Goal: Task Accomplishment & Management: Complete application form

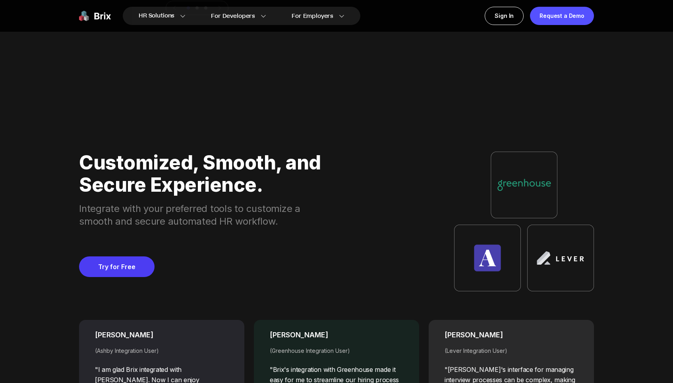
scroll to position [3044, 0]
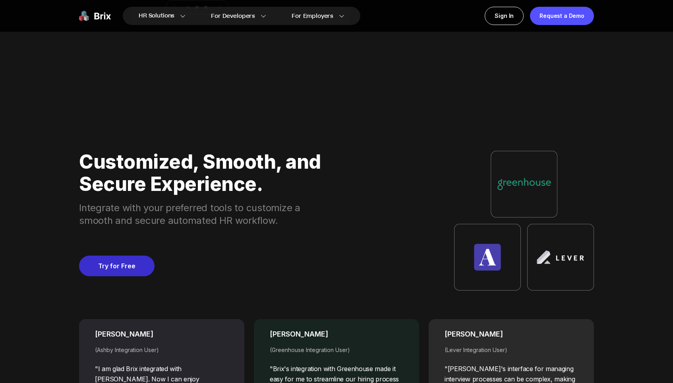
click at [127, 266] on link "Try for Free" at bounding box center [116, 266] width 75 height 21
click at [129, 270] on link "Try for Free" at bounding box center [116, 266] width 75 height 21
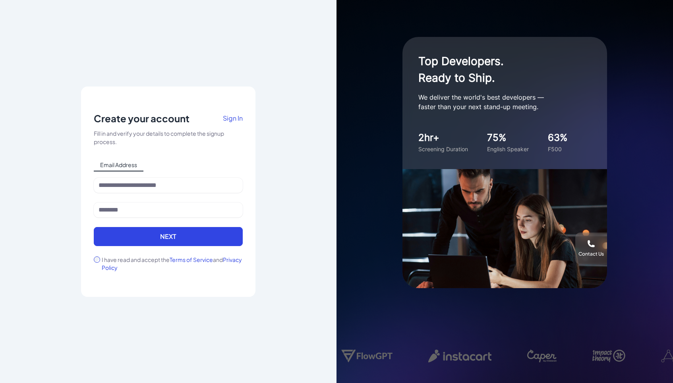
click at [235, 119] on span "Sign In" at bounding box center [233, 118] width 20 height 8
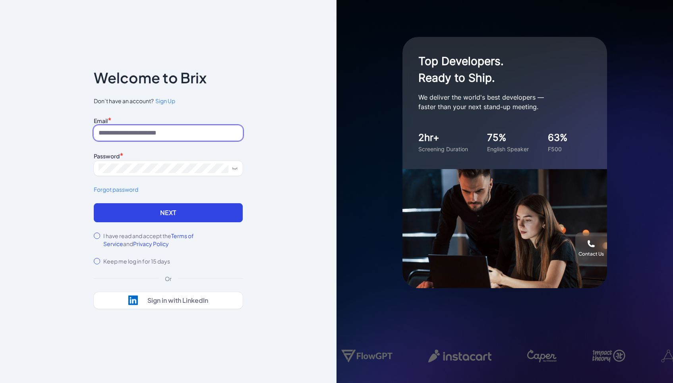
click at [176, 130] on input at bounding box center [168, 133] width 149 height 15
click at [200, 98] on span "Don’t have an account? Sign Up" at bounding box center [168, 101] width 149 height 8
click at [168, 99] on span "Sign Up" at bounding box center [165, 100] width 20 height 7
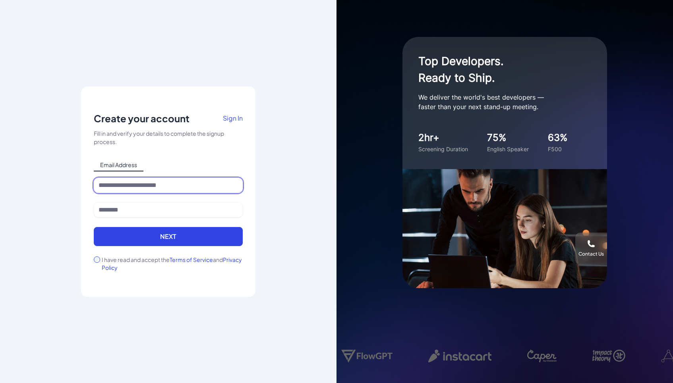
click at [127, 185] on input at bounding box center [168, 185] width 149 height 15
click at [134, 169] on span "Email Address" at bounding box center [119, 165] width 50 height 13
click at [133, 195] on div at bounding box center [168, 190] width 149 height 25
click at [130, 182] on input at bounding box center [168, 185] width 149 height 15
click at [129, 188] on input at bounding box center [168, 185] width 149 height 15
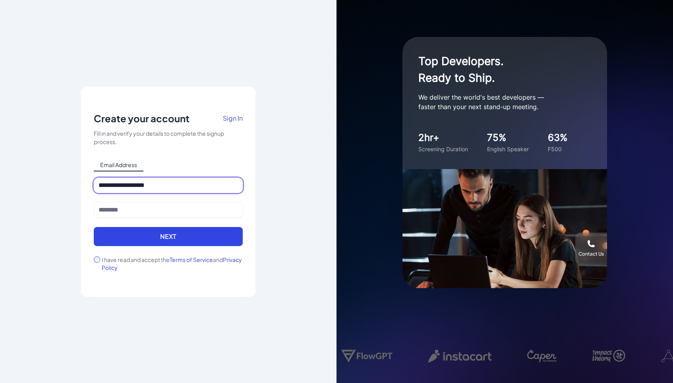
type input "**********"
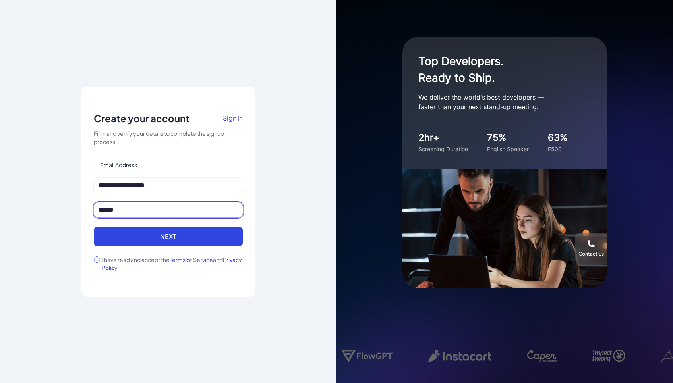
type input "******"
click at [92, 261] on div "**********" at bounding box center [168, 192] width 174 height 211
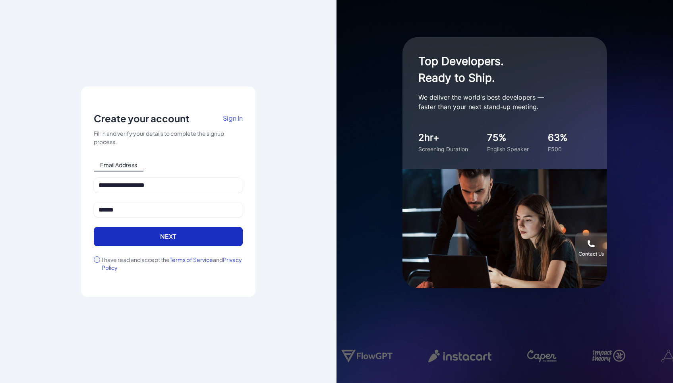
click at [117, 232] on button "Next" at bounding box center [168, 236] width 149 height 19
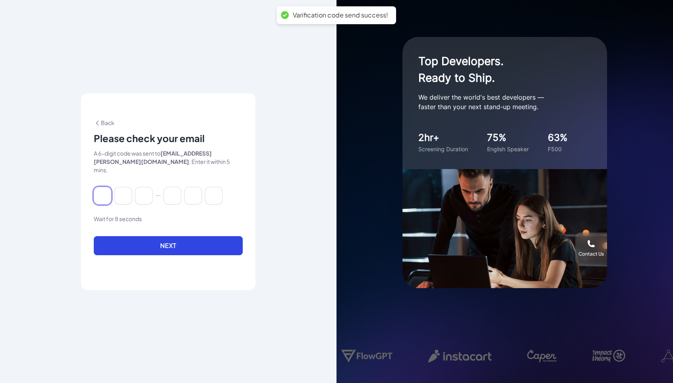
click at [96, 195] on input at bounding box center [102, 195] width 17 height 17
type input "*"
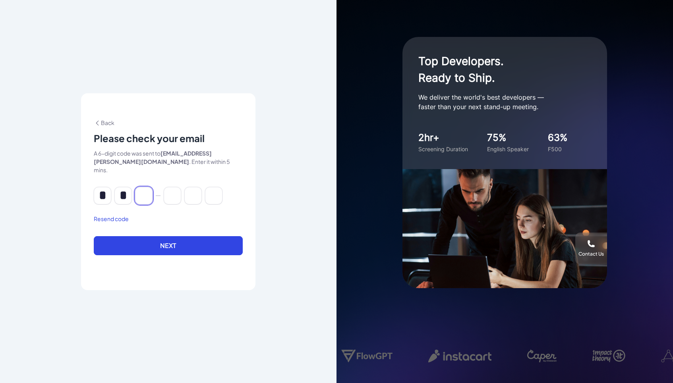
type input "*"
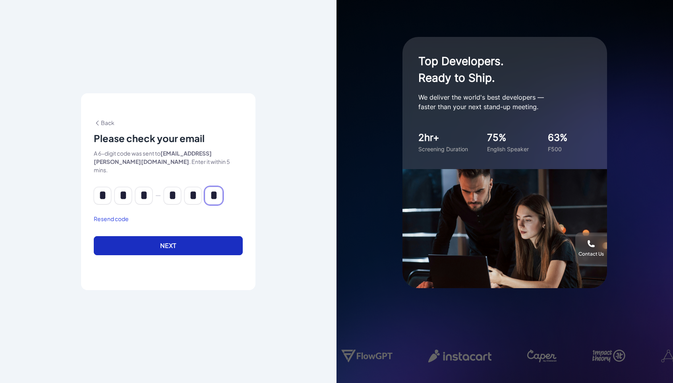
type input "*"
click at [146, 243] on button "Next" at bounding box center [168, 245] width 149 height 19
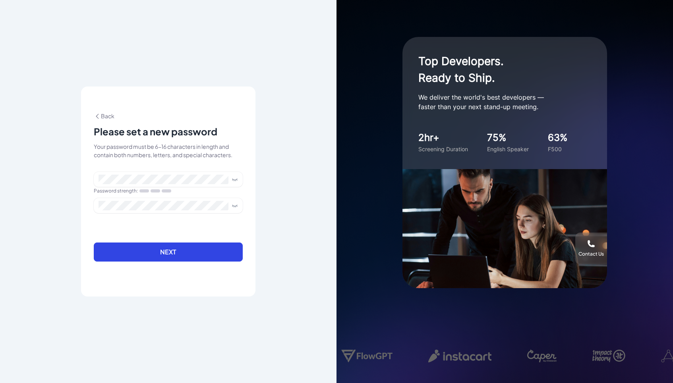
click at [135, 169] on div "Back Please set a new password Your password must be 6-16 characters in length …" at bounding box center [168, 191] width 149 height 159
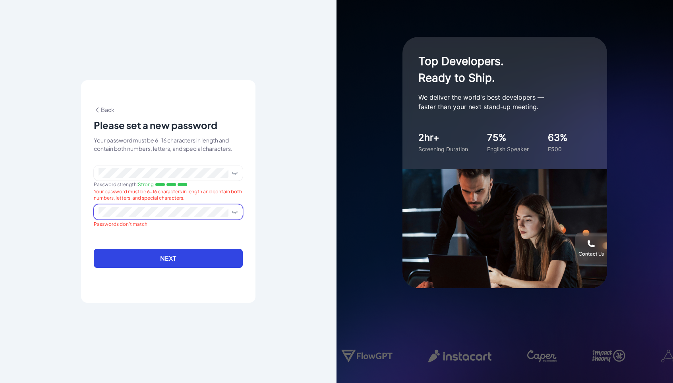
click at [234, 174] on icon at bounding box center [234, 173] width 5 height 1
click at [234, 213] on icon at bounding box center [234, 212] width 0 height 1
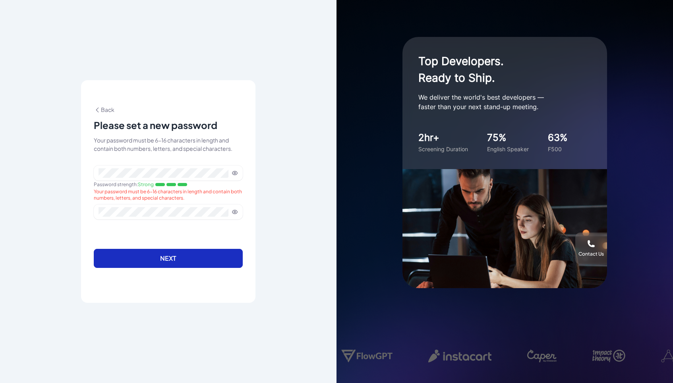
click at [159, 265] on button "Next" at bounding box center [168, 258] width 149 height 19
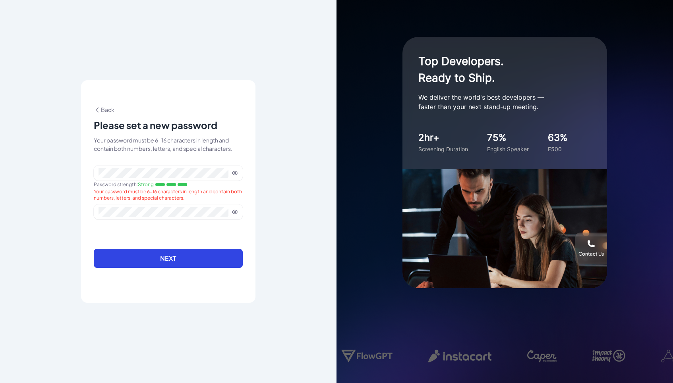
drag, startPoint x: 173, startPoint y: 259, endPoint x: 141, endPoint y: 107, distance: 155.0
click at [148, 100] on div "**********" at bounding box center [168, 191] width 174 height 223
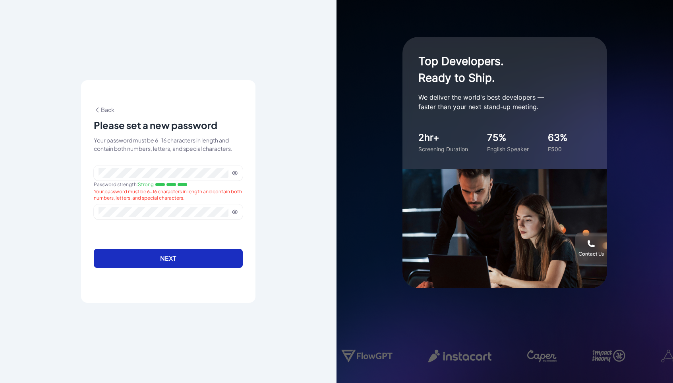
click at [184, 263] on button "Next" at bounding box center [168, 258] width 149 height 19
click at [153, 252] on button "Next" at bounding box center [168, 258] width 149 height 19
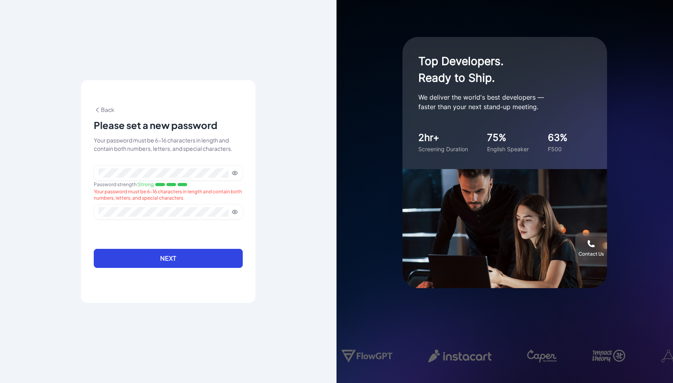
click at [157, 231] on form "Password strength : Strong Your password must be 6-16 characters in length and …" at bounding box center [168, 222] width 149 height 112
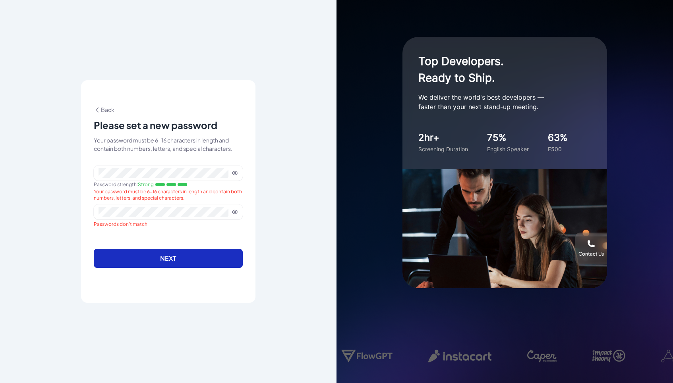
click at [152, 254] on button "Next" at bounding box center [168, 258] width 149 height 19
click at [165, 255] on button "Next" at bounding box center [168, 258] width 149 height 19
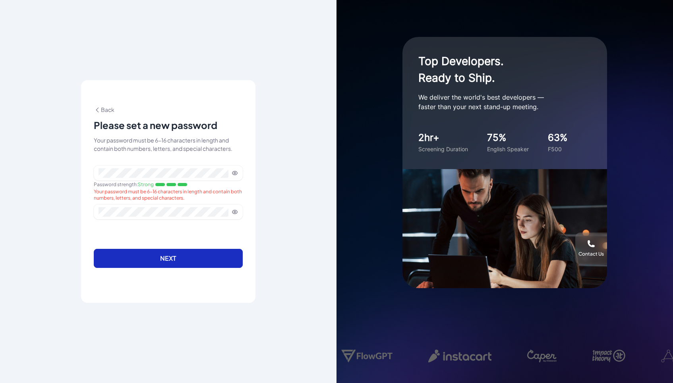
click at [165, 255] on button "Next" at bounding box center [168, 258] width 149 height 19
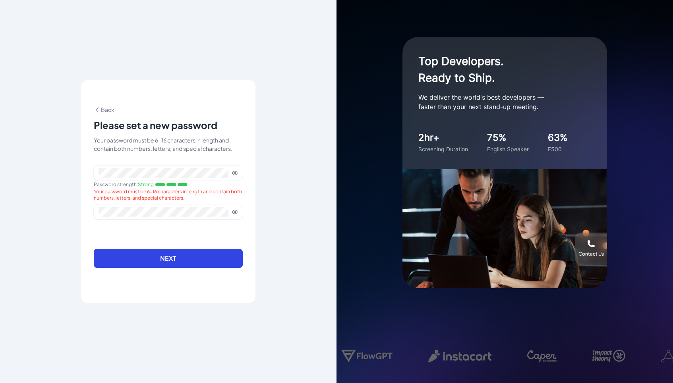
click at [235, 173] on icon at bounding box center [235, 173] width 6 height 6
click at [232, 211] on icon at bounding box center [235, 212] width 6 height 6
click at [267, 172] on div "**********" at bounding box center [168, 191] width 336 height 383
click at [236, 173] on icon at bounding box center [234, 173] width 5 height 1
click at [236, 174] on icon at bounding box center [235, 173] width 6 height 6
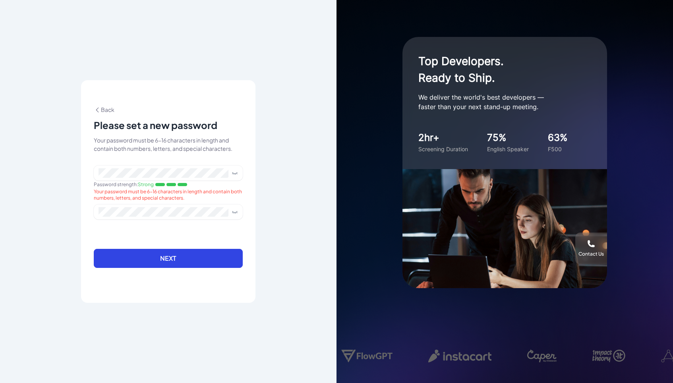
click at [262, 143] on div "**********" at bounding box center [168, 191] width 336 height 383
drag, startPoint x: 95, startPoint y: 192, endPoint x: 187, endPoint y: 198, distance: 92.4
click at [187, 199] on div "Your password must be 6-16 characters in length and contain both numbers, lette…" at bounding box center [168, 195] width 149 height 13
copy div "Your password must be 6-16 characters in length and contain both numbers, lette…"
click at [236, 174] on icon at bounding box center [236, 174] width 0 height 1
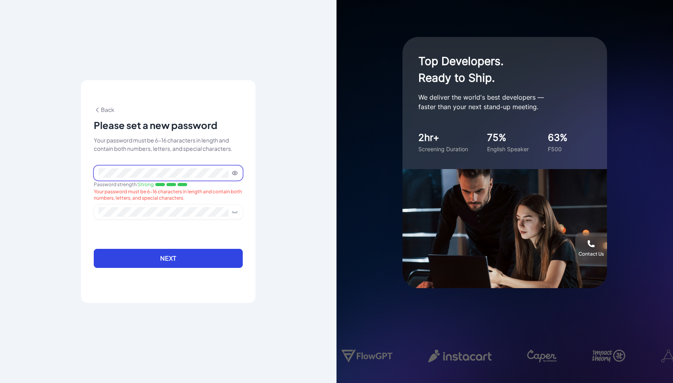
click at [81, 173] on div "**********" at bounding box center [168, 191] width 174 height 223
click at [231, 212] on span at bounding box center [233, 212] width 10 height 6
click at [233, 210] on icon at bounding box center [235, 212] width 6 height 6
click at [151, 245] on form "Password strength : Strong Your password must be 6-16 characters in length and …" at bounding box center [168, 222] width 149 height 112
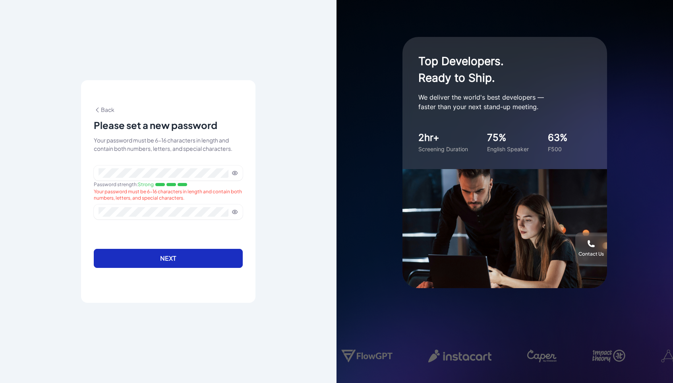
click at [151, 257] on button "Next" at bounding box center [168, 258] width 149 height 19
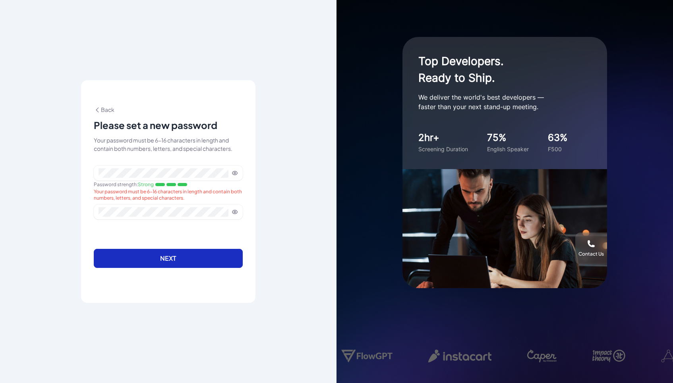
click at [151, 257] on button "Next" at bounding box center [168, 258] width 149 height 19
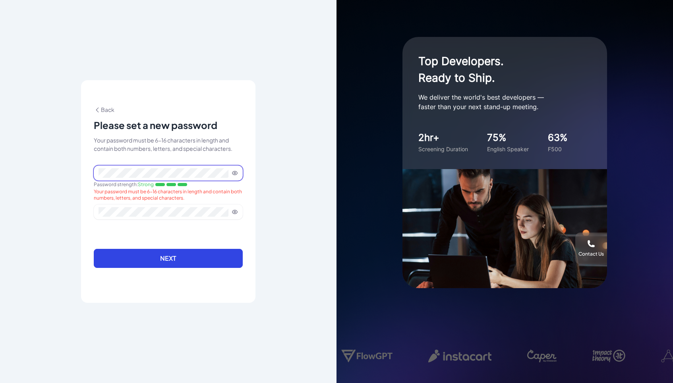
click at [230, 176] on span at bounding box center [168, 173] width 149 height 15
click at [233, 174] on icon at bounding box center [235, 173] width 6 height 6
click at [232, 212] on icon at bounding box center [234, 212] width 5 height 4
click at [238, 211] on span at bounding box center [168, 212] width 149 height 15
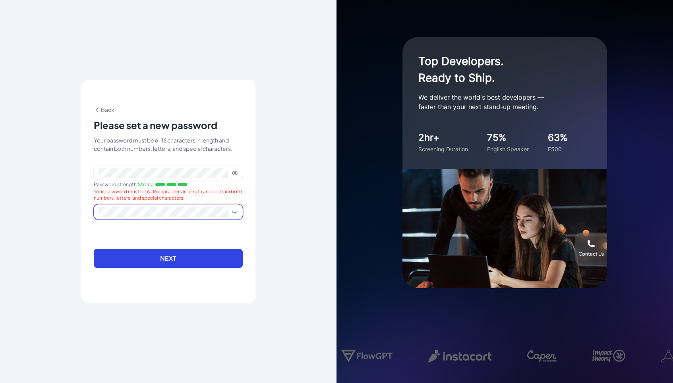
click at [236, 212] on icon at bounding box center [234, 212] width 5 height 1
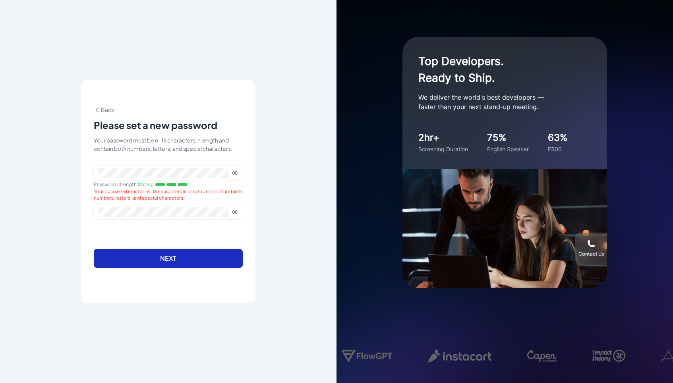
click at [191, 261] on button "Next" at bounding box center [168, 258] width 149 height 19
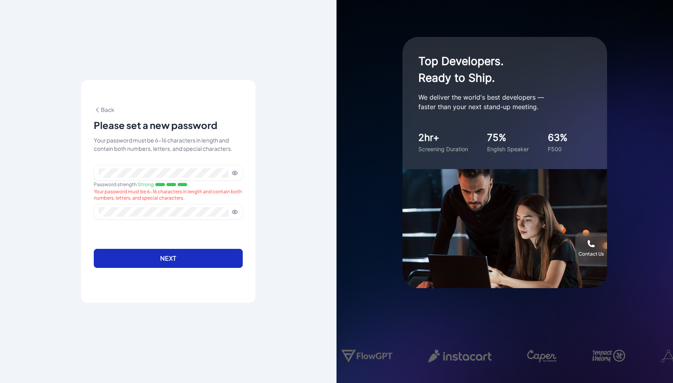
click at [191, 261] on button "Next" at bounding box center [168, 258] width 149 height 19
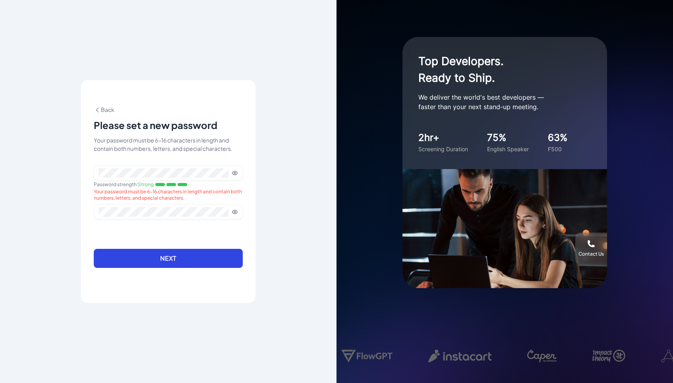
click at [234, 175] on icon at bounding box center [235, 173] width 6 height 6
click at [234, 212] on icon at bounding box center [235, 212] width 6 height 6
click at [263, 127] on div "**********" at bounding box center [168, 191] width 336 height 383
click at [353, 117] on div "Top Developers. Ready to Ship. We deliver the world's best developers — faster …" at bounding box center [504, 191] width 336 height 383
drag, startPoint x: 120, startPoint y: 6, endPoint x: 131, endPoint y: -31, distance: 39.0
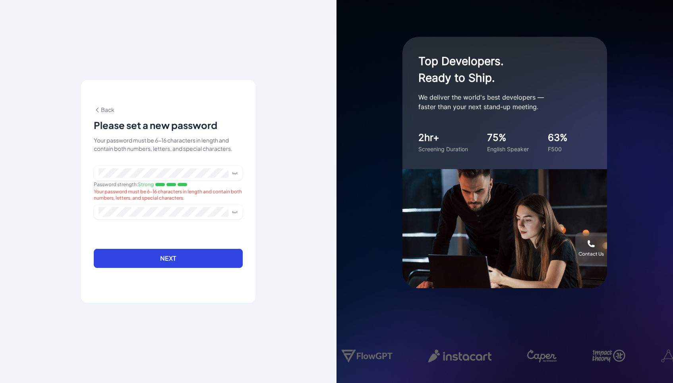
click at [131, 0] on html "**********" at bounding box center [336, 191] width 673 height 383
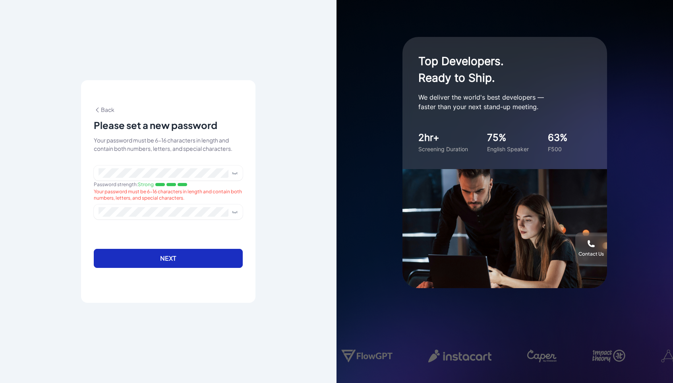
click at [162, 261] on button "Next" at bounding box center [168, 258] width 149 height 19
